Goal: Task Accomplishment & Management: Use online tool/utility

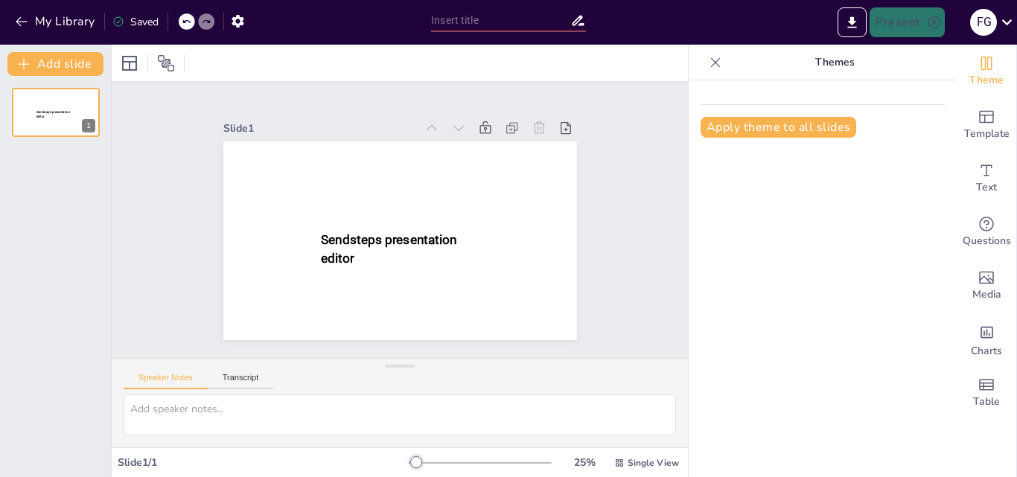
type input "Introducción a la Primera [PERSON_NAME]: Fundamentos y Aplicaciones en el Aula"
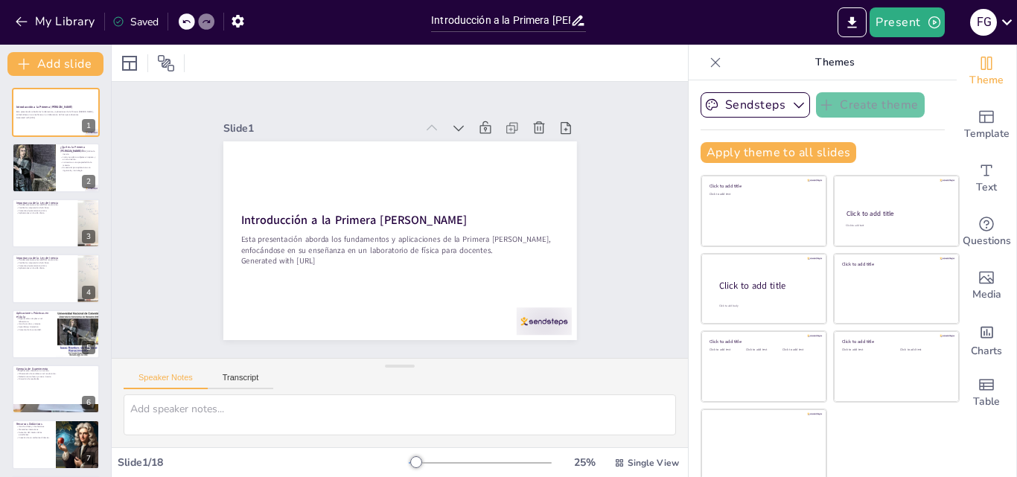
checkbox input "true"
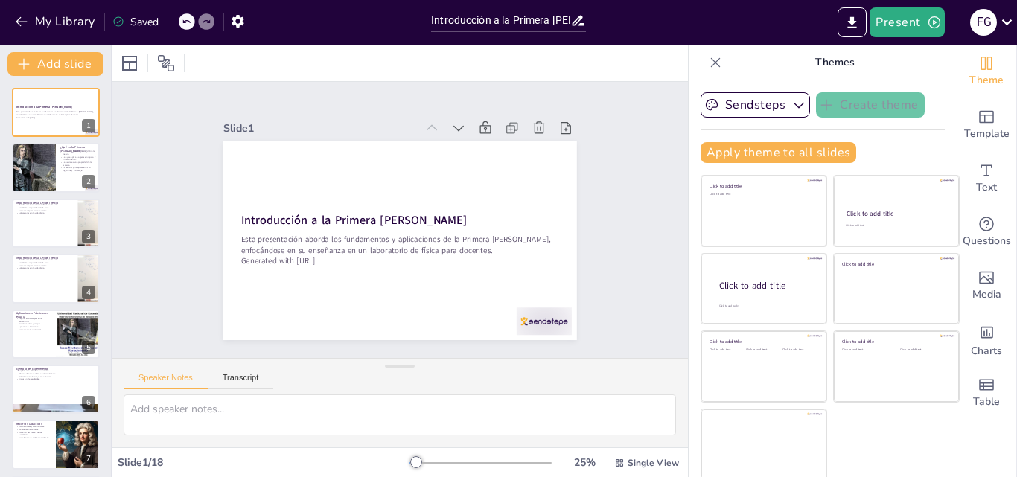
checkbox input "true"
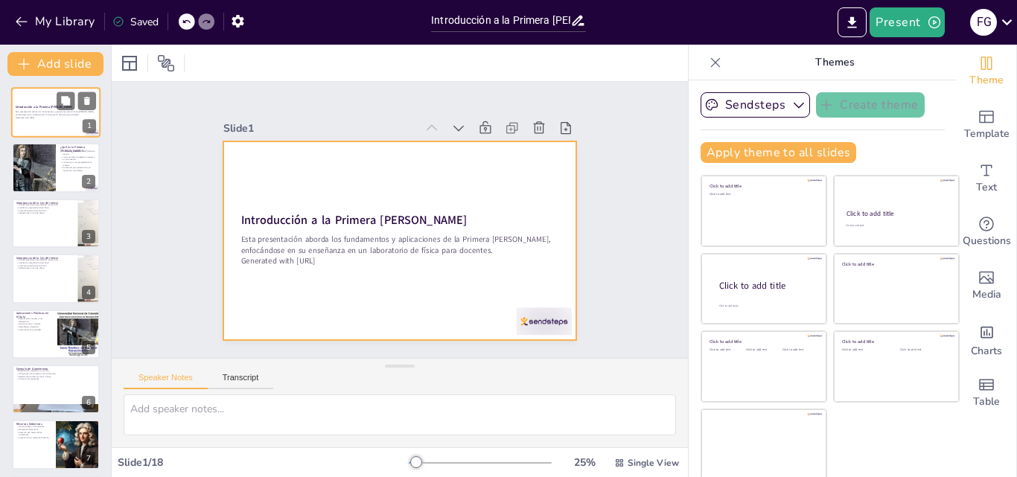
checkbox input "true"
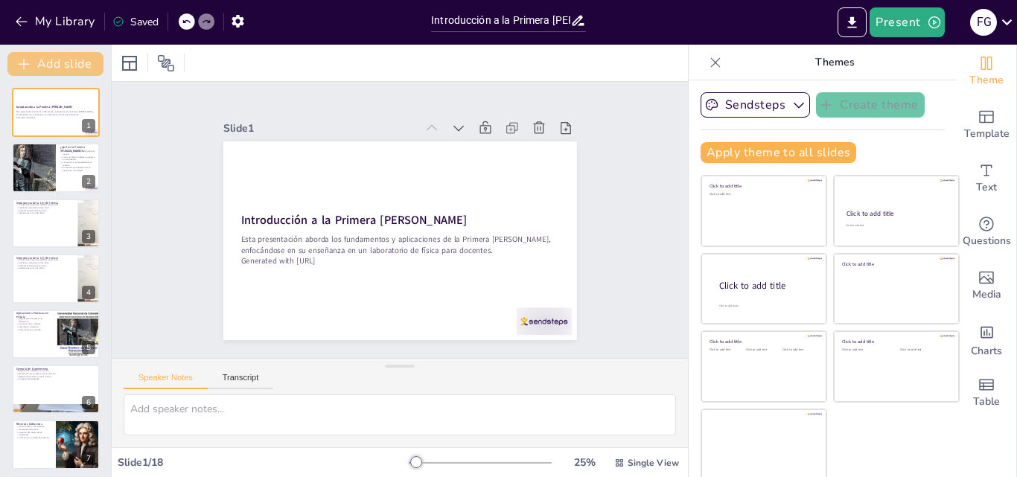
checkbox input "true"
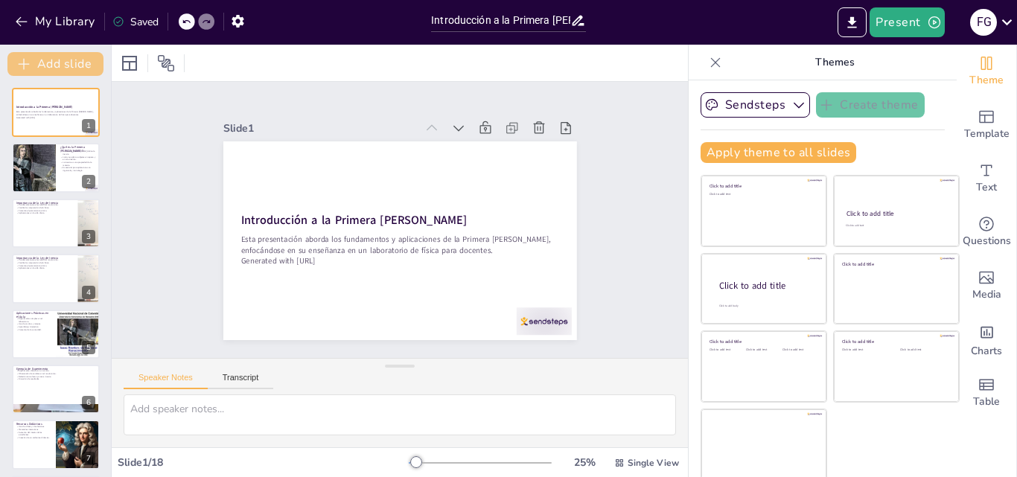
checkbox input "true"
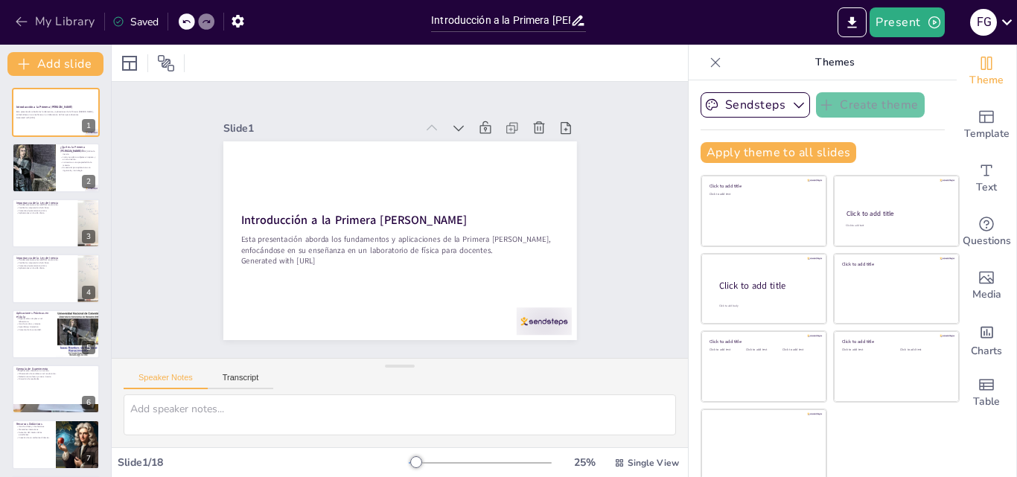
click at [78, 31] on button "My Library" at bounding box center [56, 22] width 90 height 24
